Goal: Navigation & Orientation: Find specific page/section

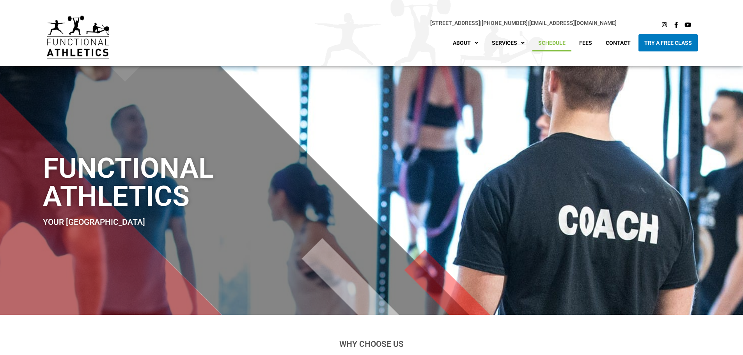
click at [552, 42] on link "Schedule" at bounding box center [551, 42] width 39 height 17
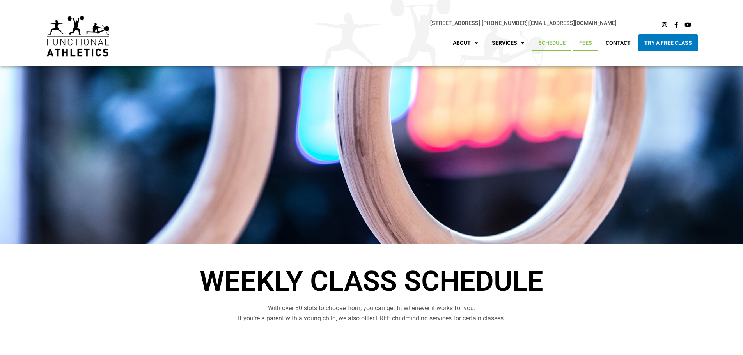
click at [581, 40] on link "Fees" at bounding box center [585, 42] width 25 height 17
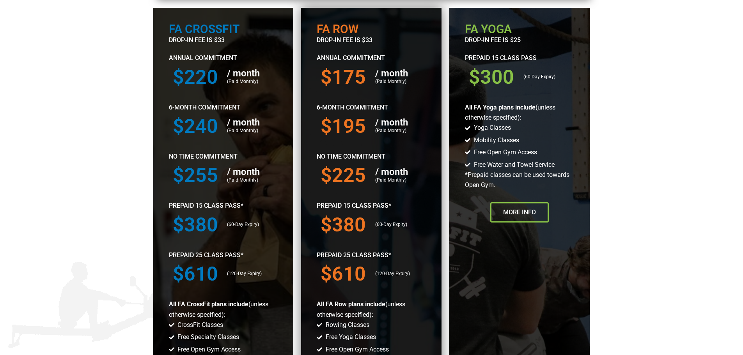
scroll to position [390, 0]
